Goal: Transaction & Acquisition: Purchase product/service

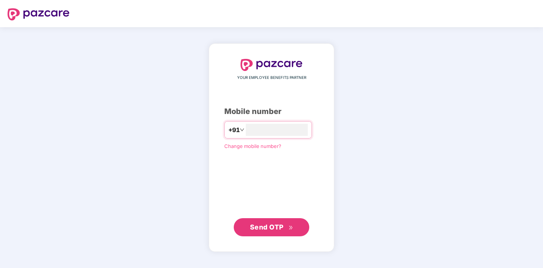
type input "**********"
click at [254, 228] on span "Send OTP" at bounding box center [267, 227] width 34 height 8
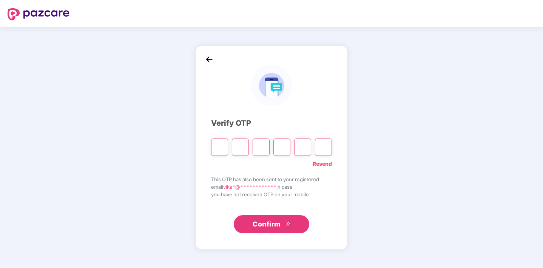
type input "*"
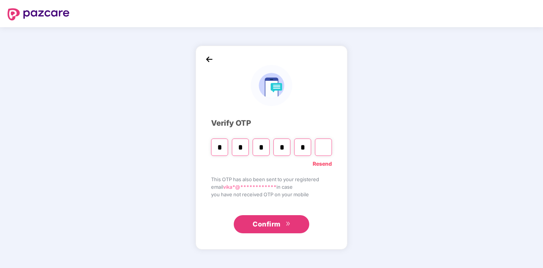
type input "*"
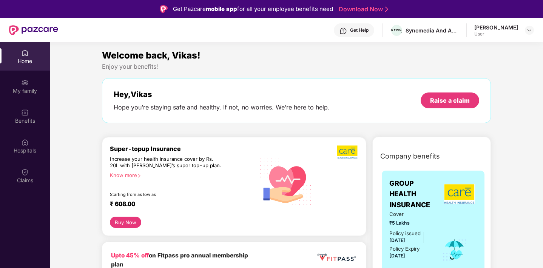
click at [122, 225] on button "Buy Now" at bounding box center [125, 222] width 31 height 11
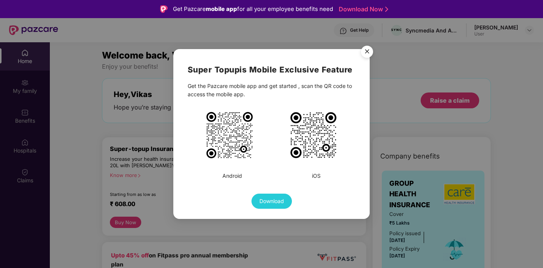
click at [366, 52] on img "Close" at bounding box center [366, 52] width 21 height 21
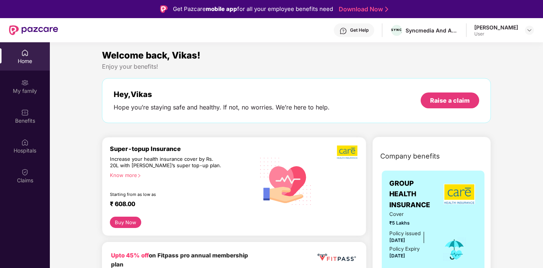
click at [24, 60] on div "Home" at bounding box center [25, 61] width 50 height 8
